Goal: Task Accomplishment & Management: Complete application form

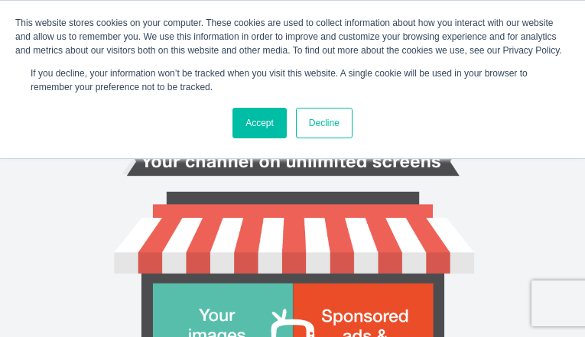
type input "OqqaVzxTjsnjTJvo"
type input "qatevefi829@gmail.com"
type input "zozmkZukgp"
type input "soEqqFDIwzcQ"
